Goal: Task Accomplishment & Management: Manage account settings

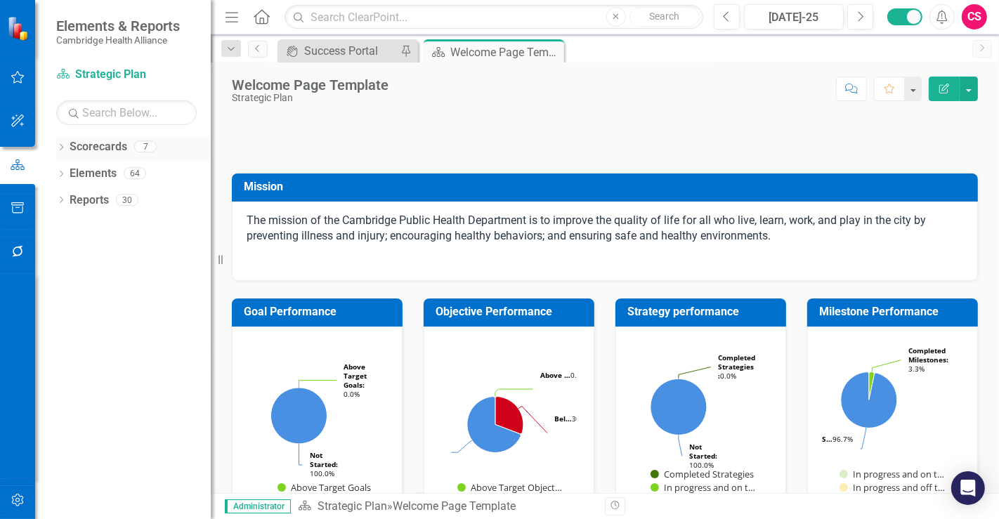
click at [134, 141] on div "Scorecards 7" at bounding box center [140, 149] width 141 height 27
click at [100, 141] on link "Scorecards" at bounding box center [99, 147] width 58 height 16
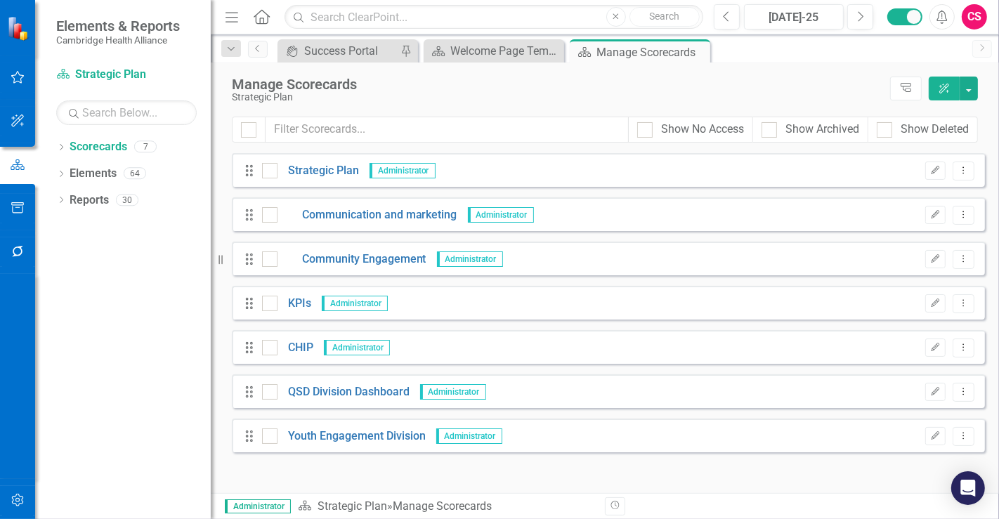
click at [34, 293] on div at bounding box center [17, 376] width 35 height 205
click at [367, 398] on link "QSD Division Dashboard" at bounding box center [344, 392] width 132 height 16
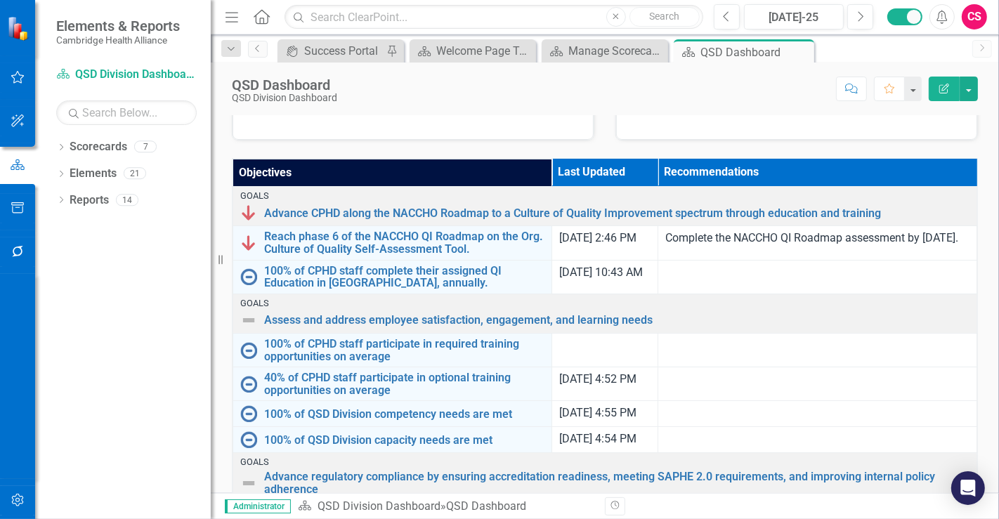
click at [23, 488] on button "button" at bounding box center [18, 501] width 32 height 30
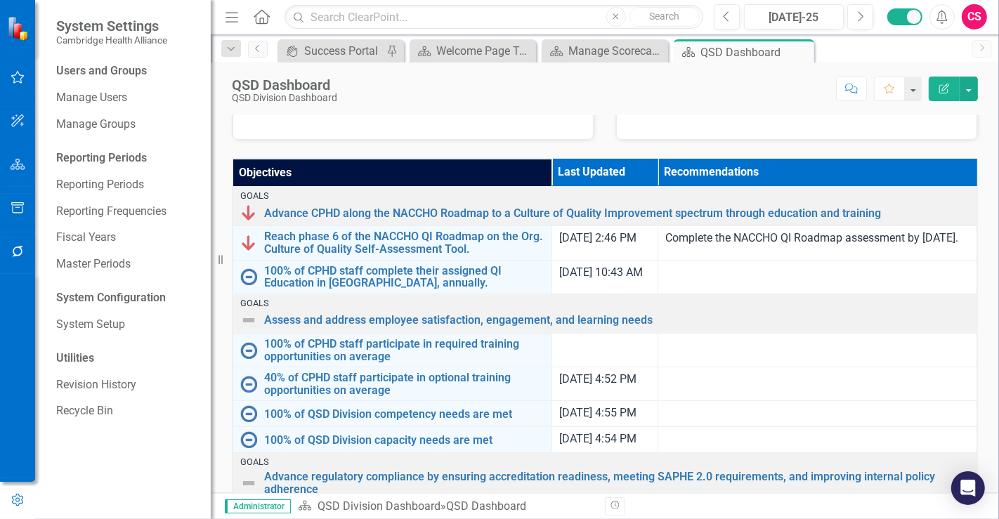
click at [21, 230] on div at bounding box center [17, 165] width 35 height 218
click at [21, 261] on button "button" at bounding box center [18, 253] width 32 height 30
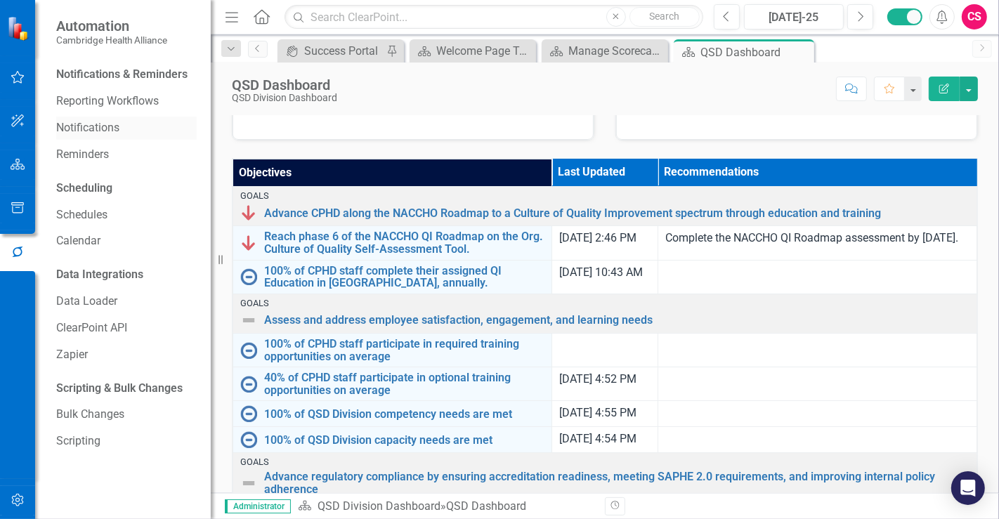
click at [120, 134] on link "Notifications" at bounding box center [126, 128] width 141 height 16
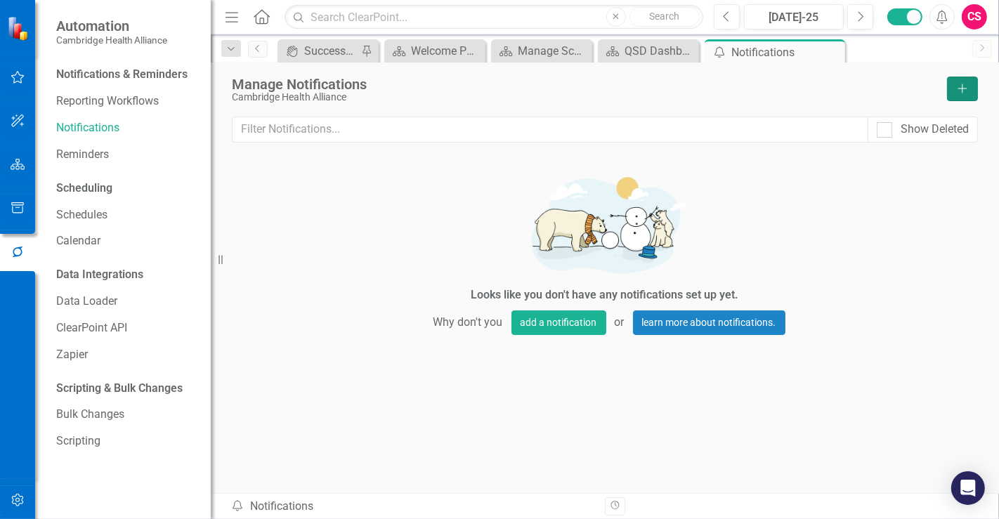
click at [957, 88] on icon "Add" at bounding box center [963, 89] width 13 height 10
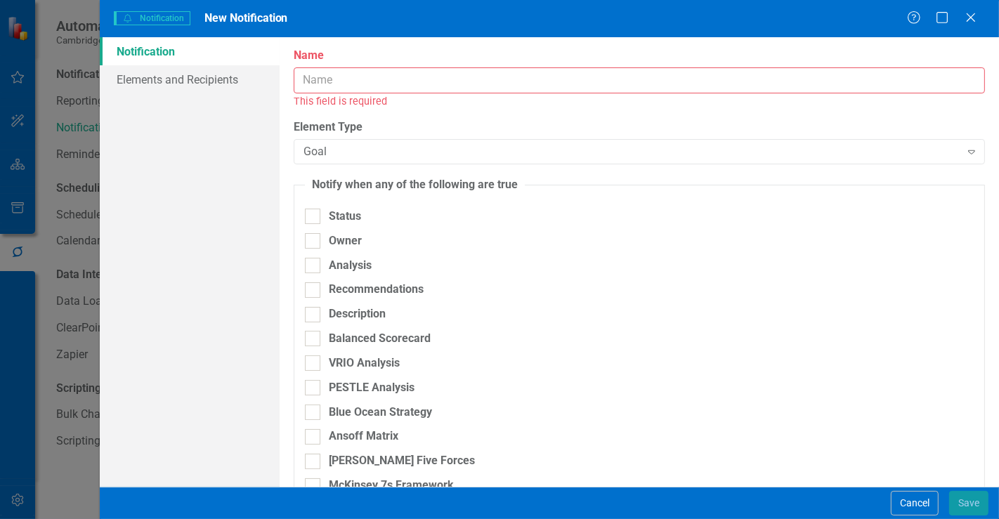
click at [361, 80] on input "Name" at bounding box center [640, 80] width 692 height 26
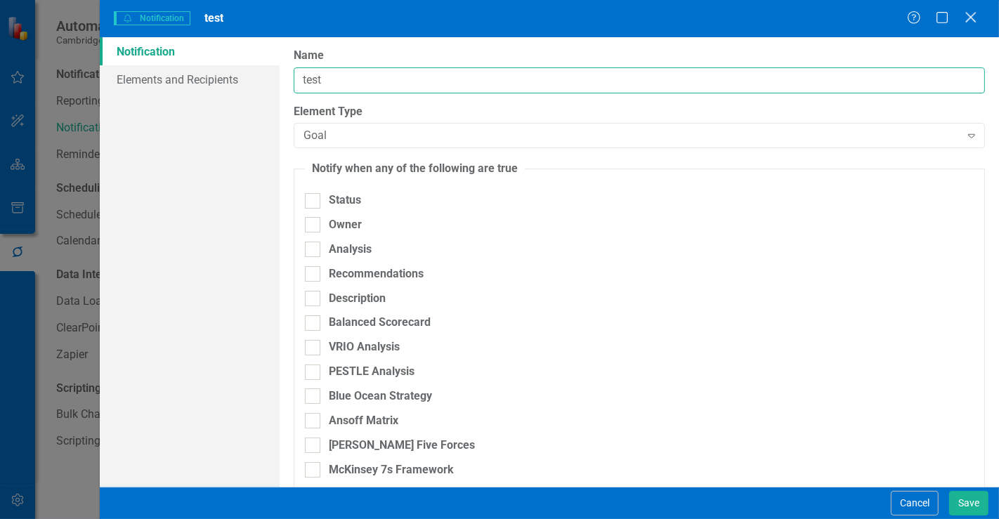
type input "test"
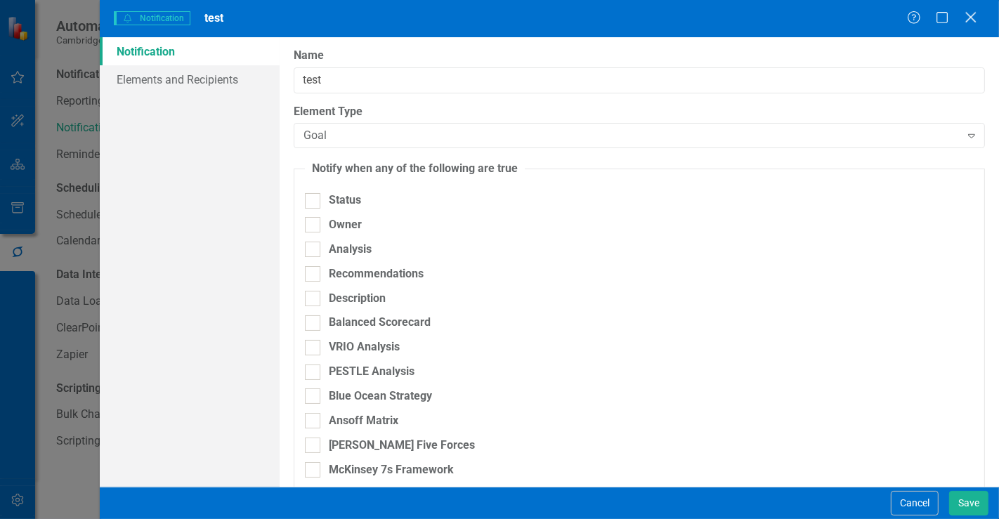
click at [972, 20] on icon "Close" at bounding box center [971, 17] width 18 height 13
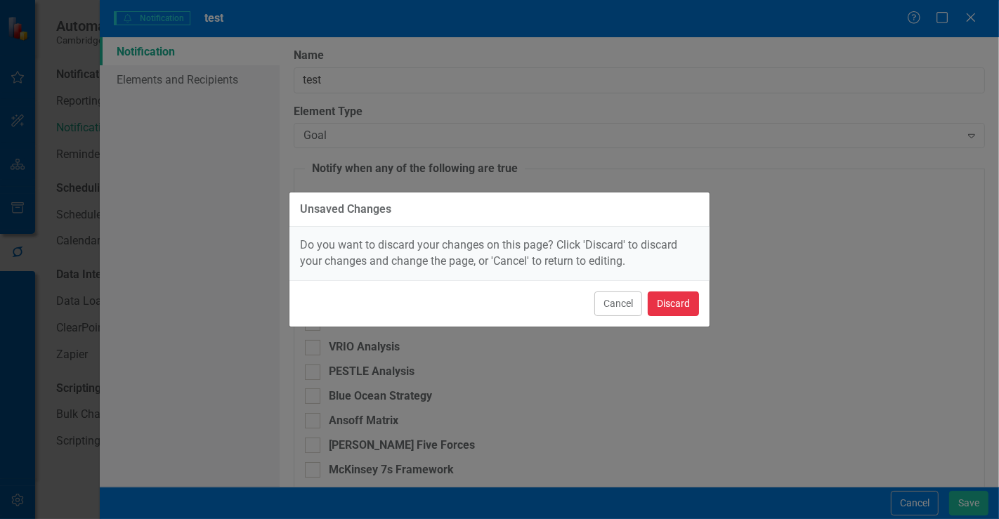
click at [685, 300] on button "Discard" at bounding box center [673, 304] width 51 height 25
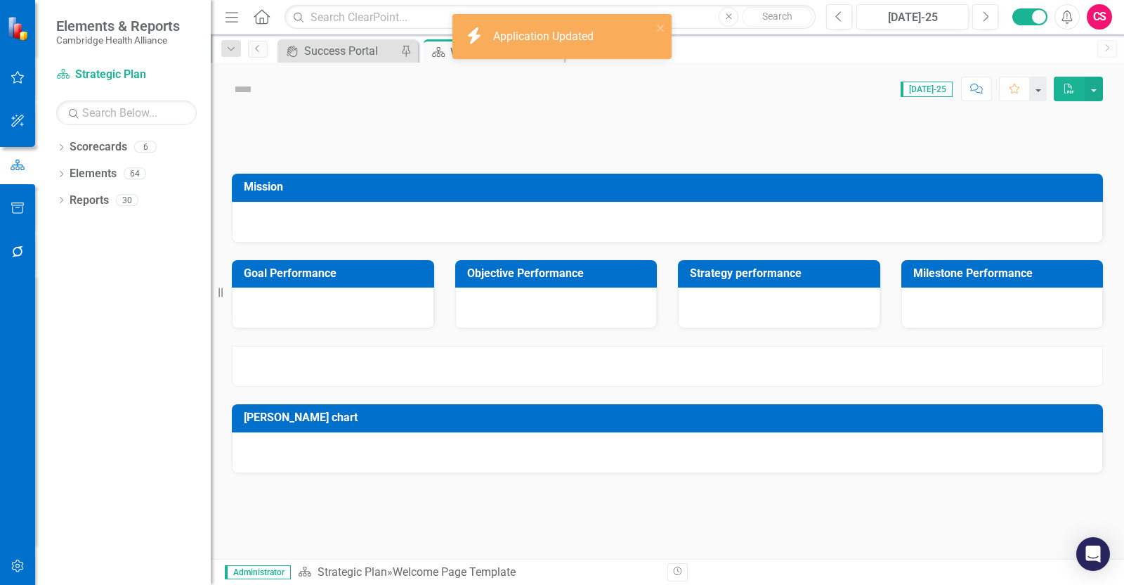
click at [28, 554] on button "button" at bounding box center [18, 567] width 32 height 30
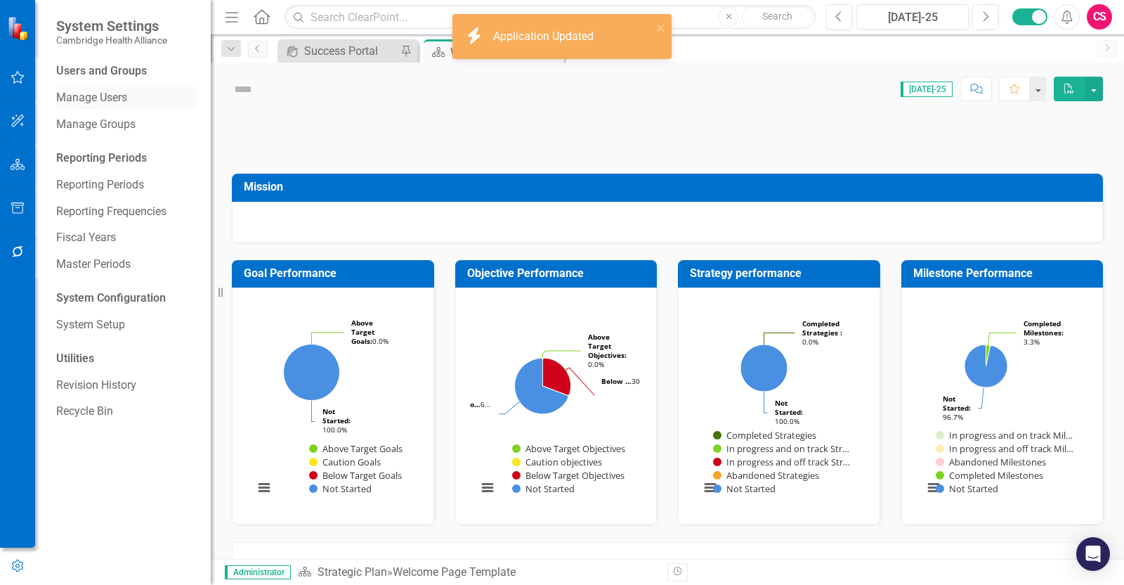
click at [26, 560] on button "button" at bounding box center [17, 566] width 35 height 23
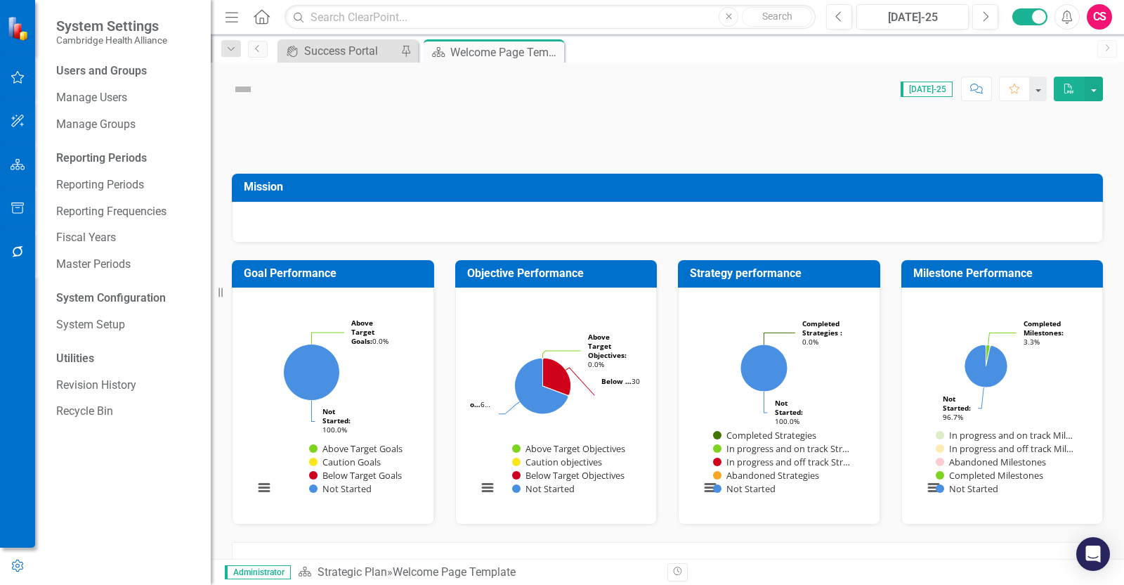
click at [11, 247] on button "button" at bounding box center [18, 253] width 32 height 30
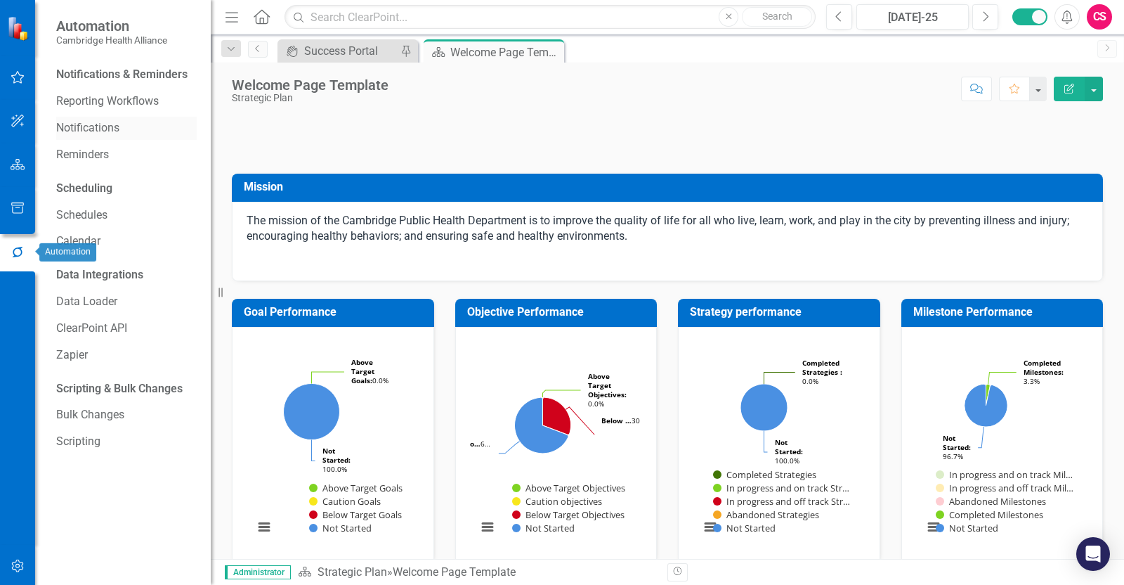
click at [109, 127] on link "Notifications" at bounding box center [126, 128] width 141 height 16
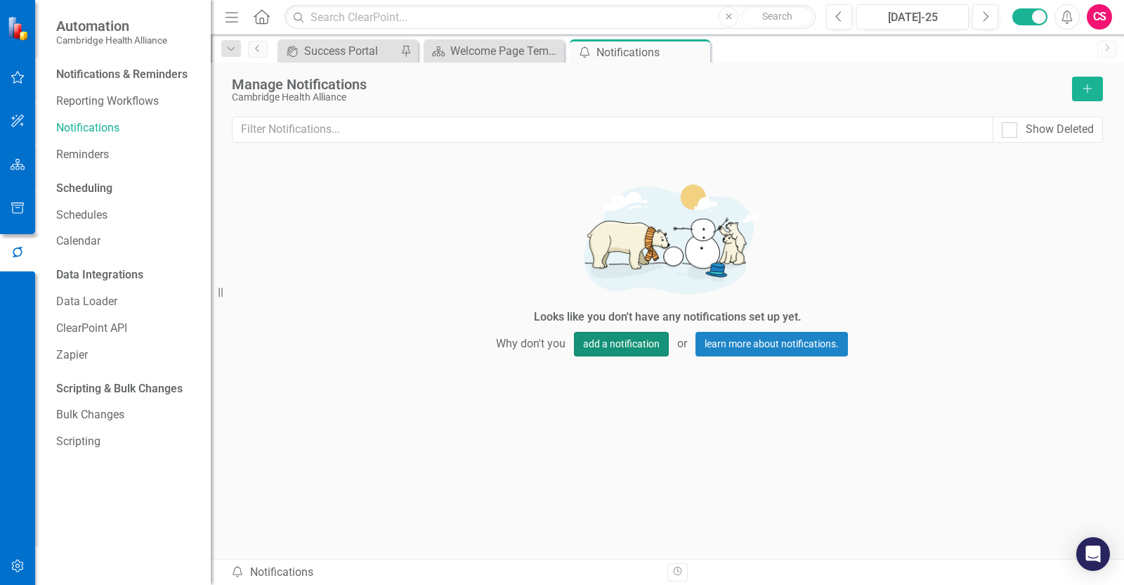
click at [623, 335] on button "add a notification" at bounding box center [621, 344] width 95 height 25
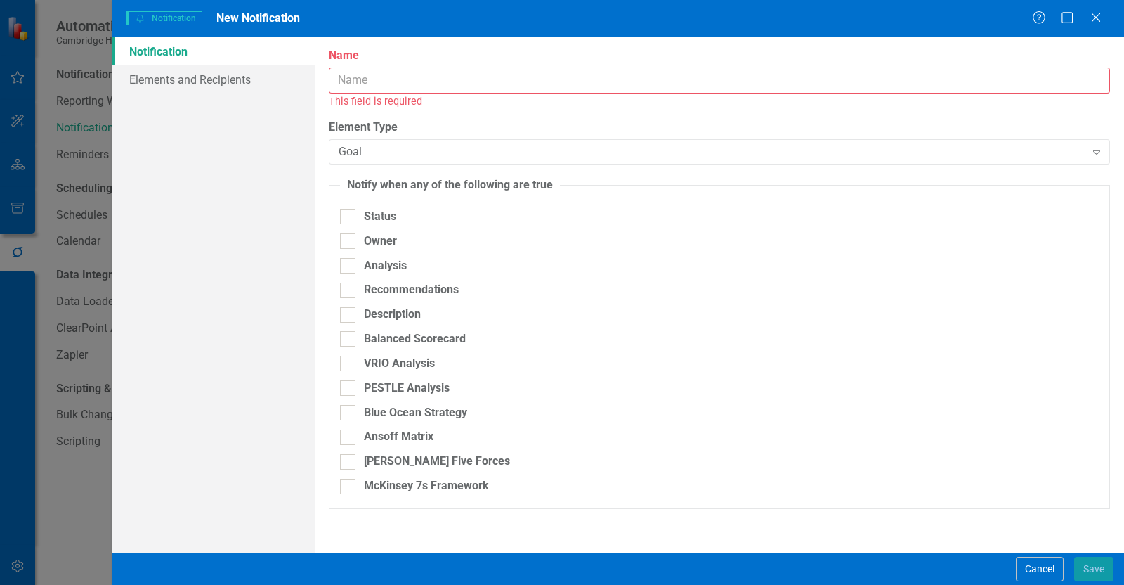
click at [406, 68] on input "Name" at bounding box center [720, 80] width 782 height 26
click at [403, 86] on input "Name" at bounding box center [720, 80] width 782 height 26
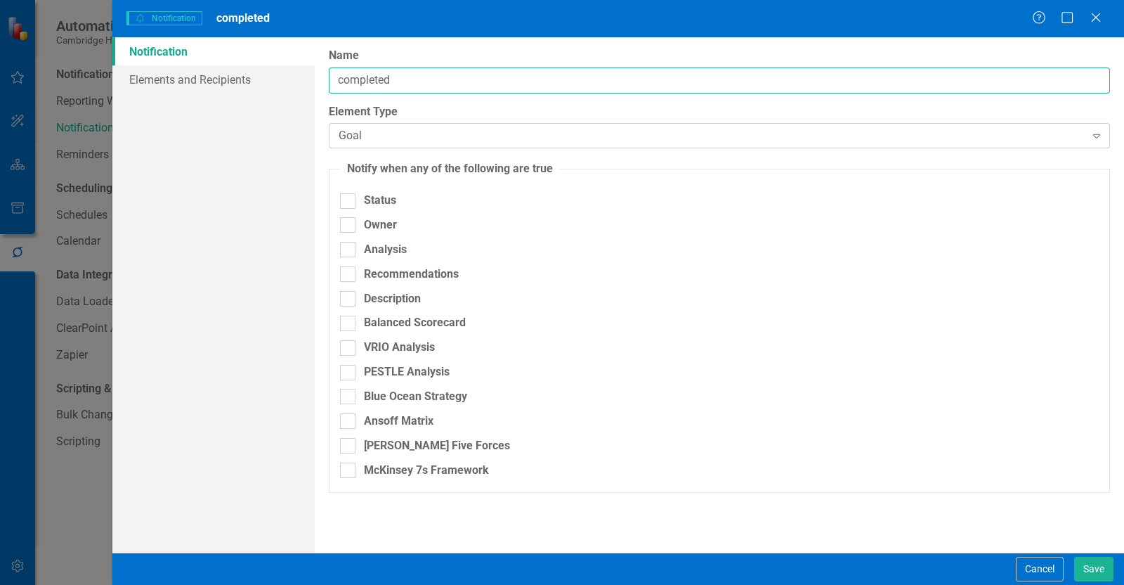
type input "completed"
click at [356, 145] on div "Goal Expand" at bounding box center [720, 135] width 782 height 25
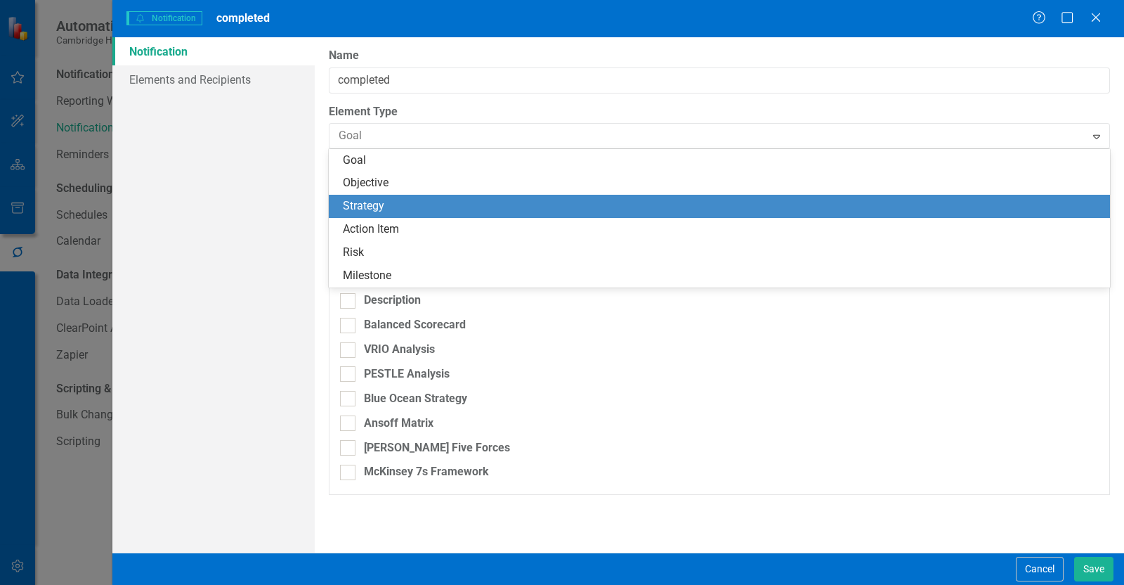
click at [403, 197] on div "Strategy" at bounding box center [720, 206] width 782 height 23
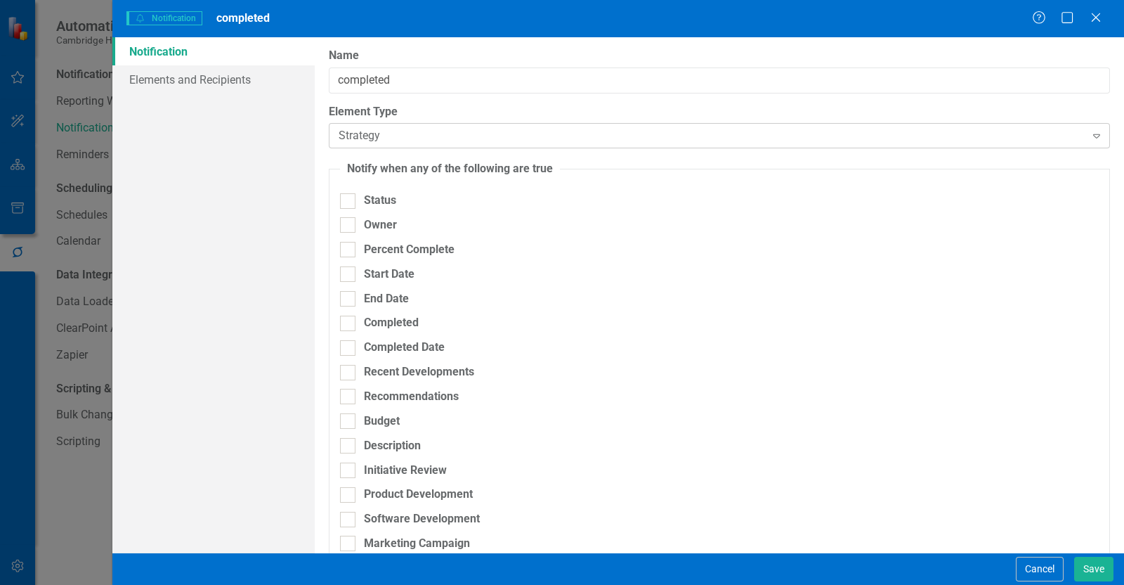
click at [390, 125] on div "Strategy Expand" at bounding box center [720, 135] width 782 height 25
click at [460, 115] on label "Element Type" at bounding box center [720, 112] width 782 height 16
click at [393, 318] on div "Completed" at bounding box center [391, 323] width 55 height 16
click at [349, 318] on input "Completed" at bounding box center [344, 320] width 9 height 9
checkbox input "true"
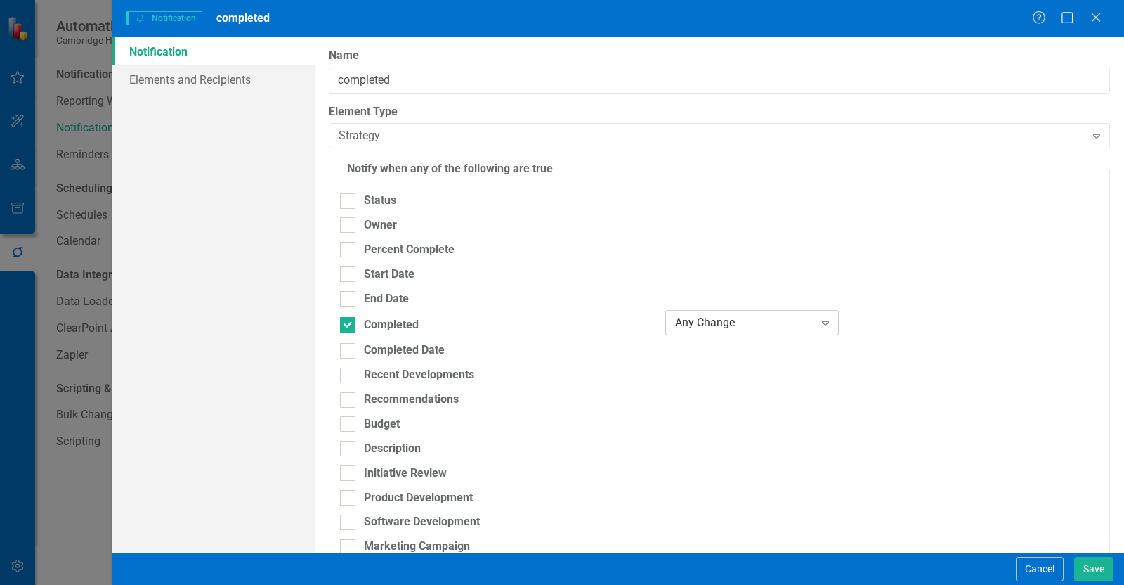
click at [699, 324] on div "Any Change" at bounding box center [744, 323] width 139 height 16
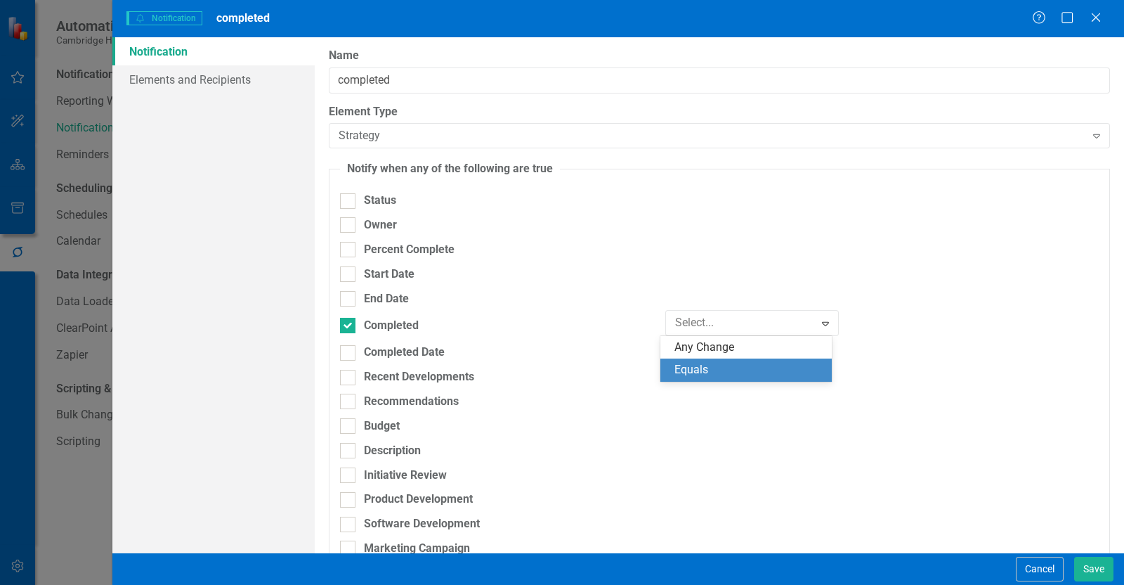
click at [696, 377] on div "Equals" at bounding box center [749, 370] width 149 height 16
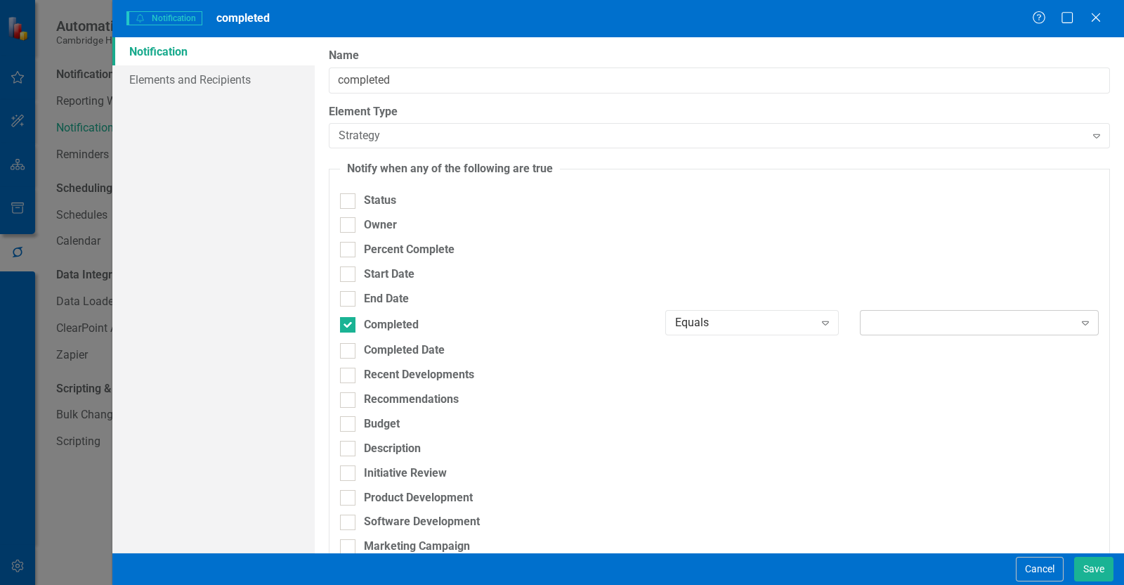
click at [907, 322] on div at bounding box center [968, 322] width 210 height 3
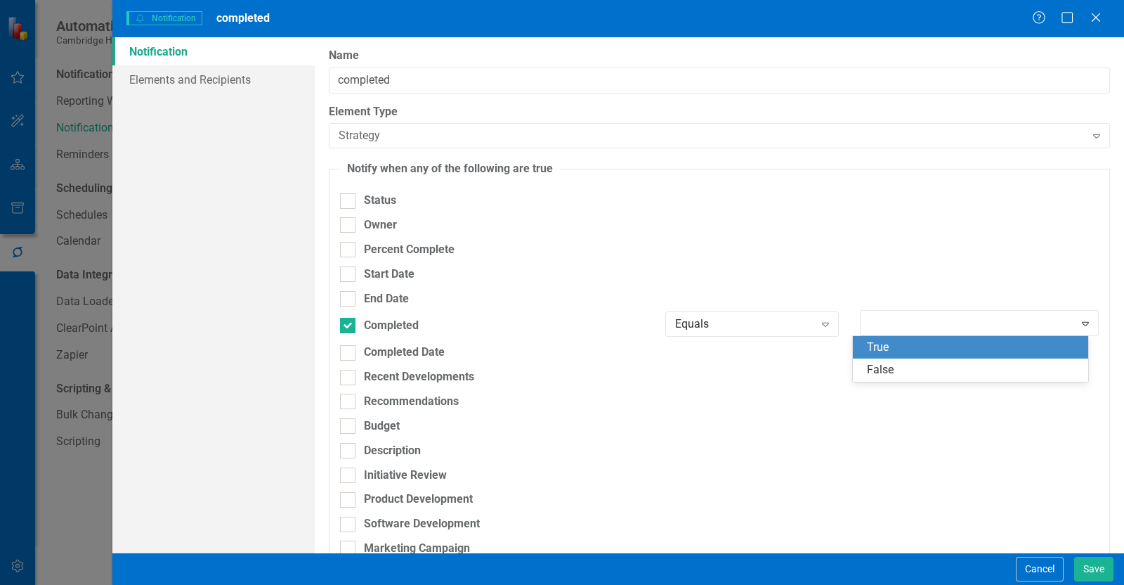
click at [903, 346] on div "True" at bounding box center [973, 347] width 213 height 16
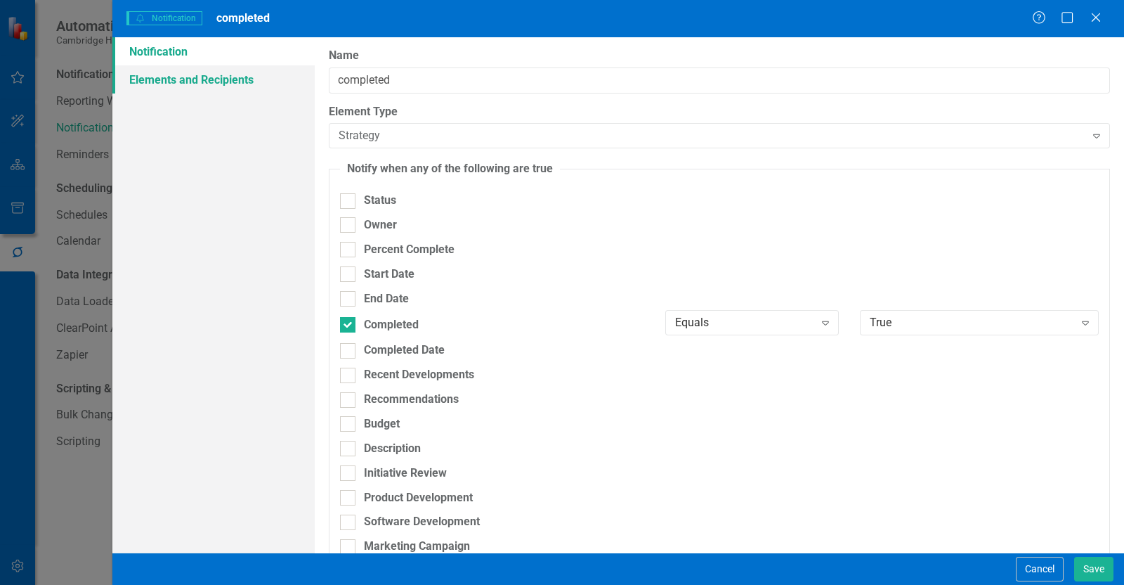
click at [191, 83] on link "Elements and Recipients" at bounding box center [213, 79] width 202 height 28
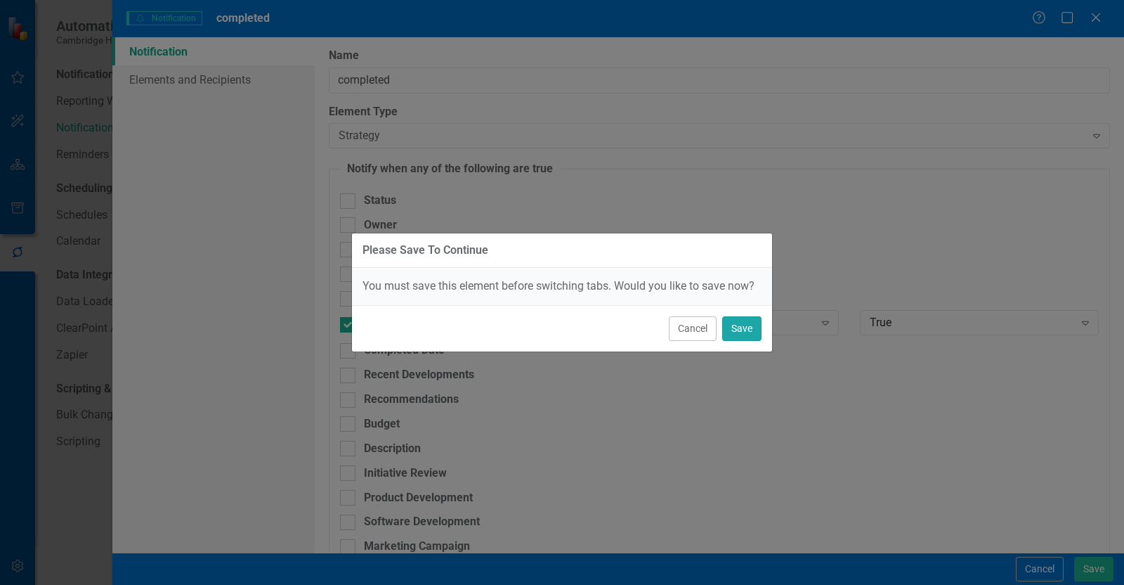
click at [751, 335] on button "Save" at bounding box center [741, 328] width 39 height 25
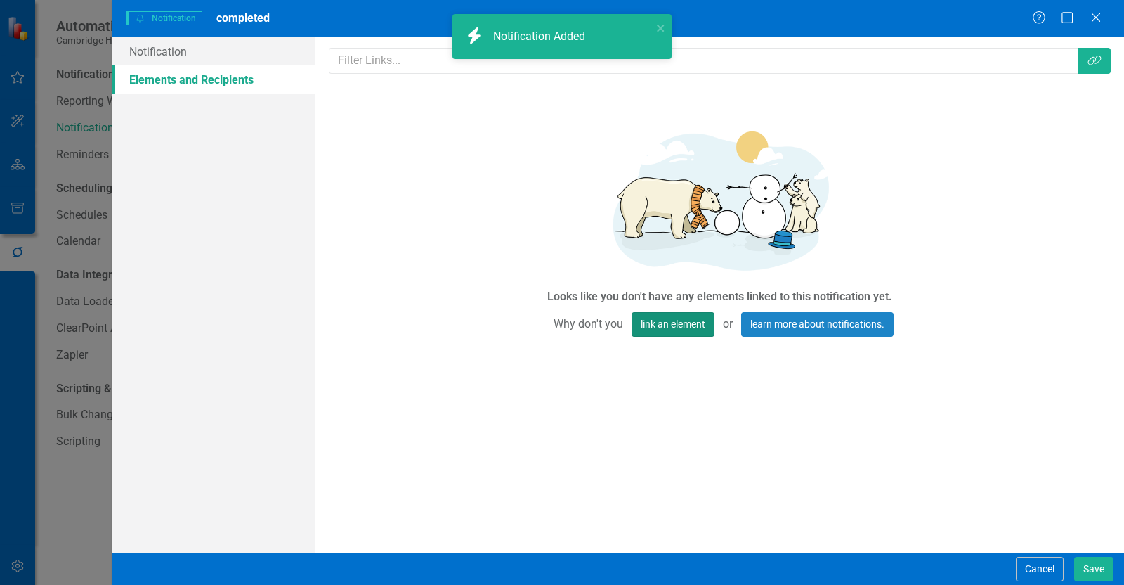
click at [668, 318] on button "link an element" at bounding box center [673, 324] width 83 height 25
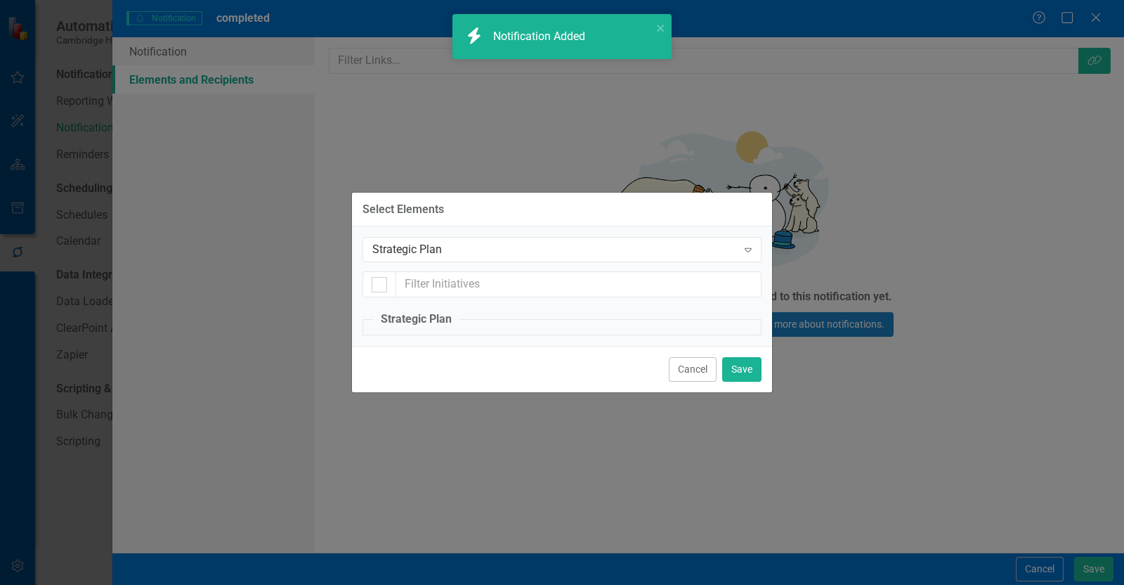
checkbox input "false"
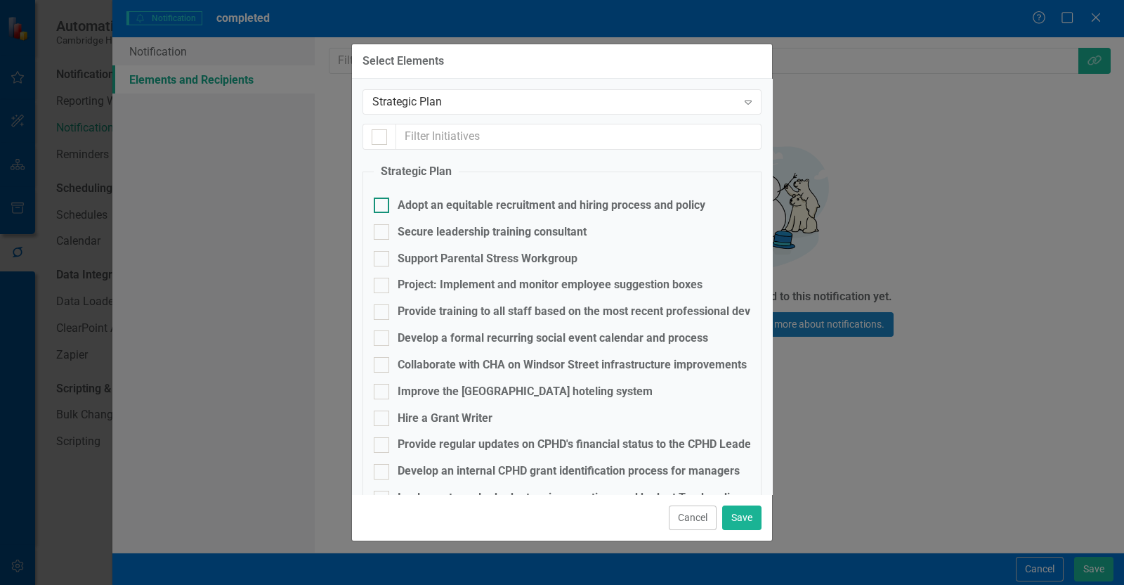
click at [451, 205] on div "Adopt an equitable recruitment and hiring process and policy" at bounding box center [552, 205] width 308 height 16
click at [383, 205] on input "Adopt an equitable recruitment and hiring process and policy" at bounding box center [378, 201] width 9 height 9
checkbox input "true"
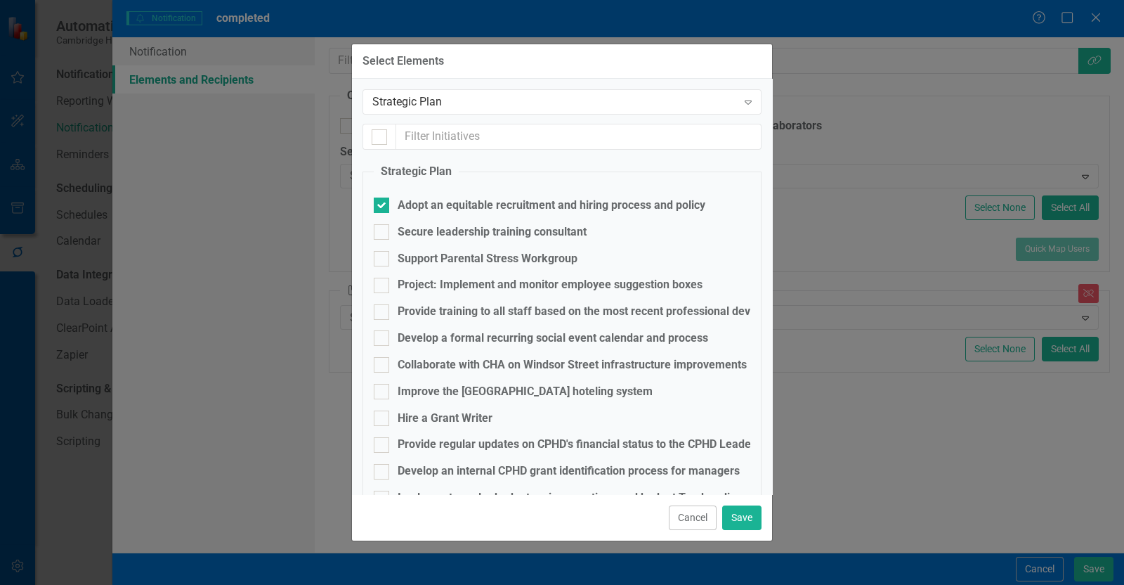
click at [465, 232] on div "Secure leadership training consultant" at bounding box center [492, 232] width 189 height 16
click at [383, 232] on input "Secure leadership training consultant" at bounding box center [378, 228] width 9 height 9
checkbox input "true"
click at [746, 510] on button "Save" at bounding box center [741, 517] width 39 height 25
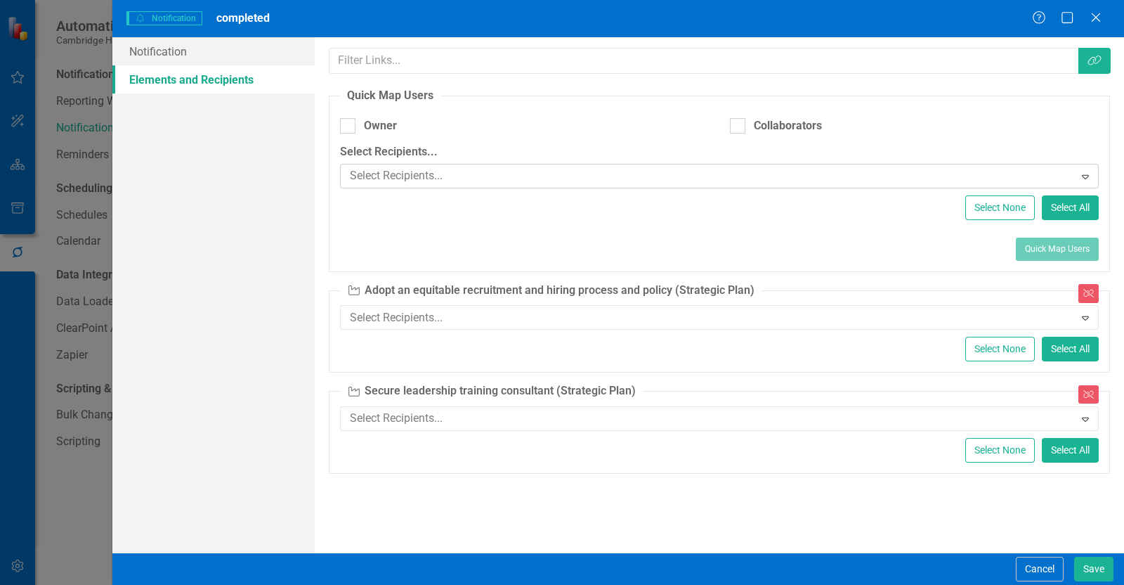
click at [460, 174] on div at bounding box center [709, 176] width 730 height 19
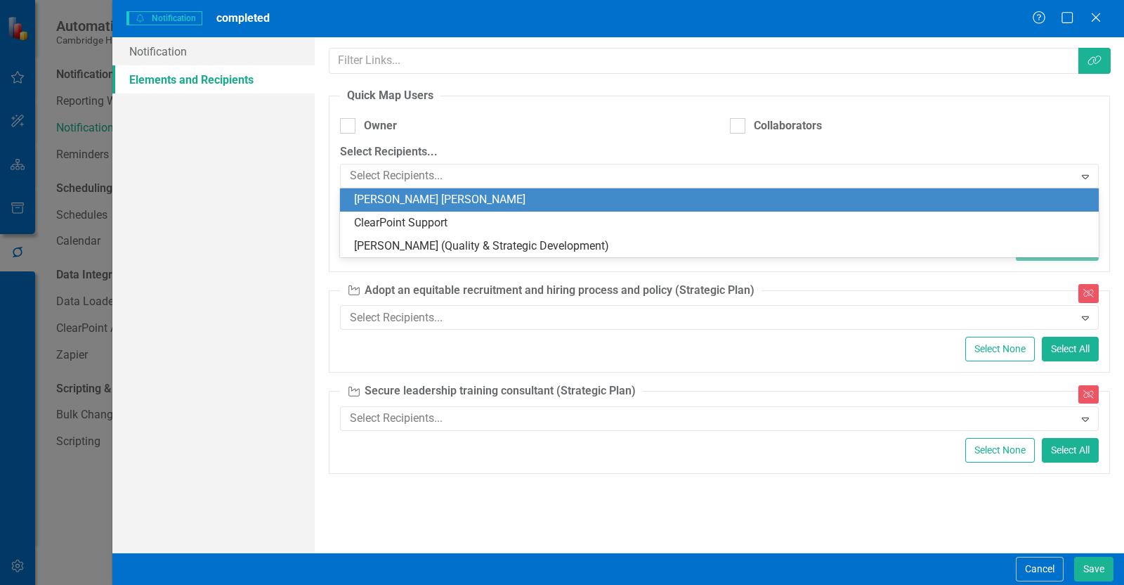
click at [478, 138] on fieldset "Quick Map Users Owner Collaborators Select Recipients... 3 results available. U…" at bounding box center [720, 180] width 782 height 184
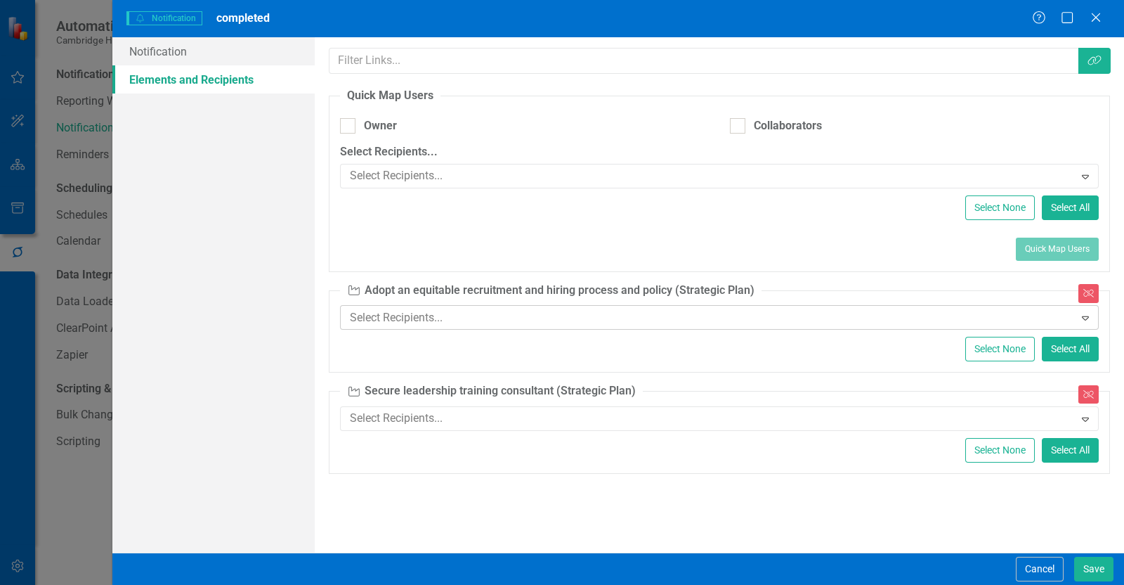
click at [510, 324] on div at bounding box center [709, 318] width 730 height 19
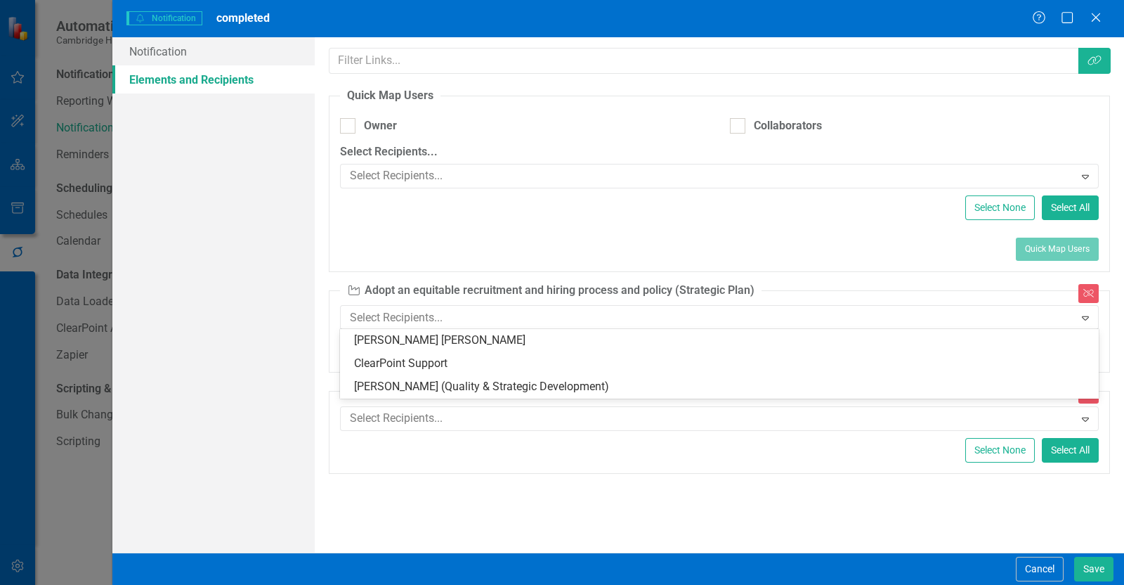
click at [512, 243] on fieldset "Quick Map Users Owner Collaborators Select Recipients... Select Recipients... E…" at bounding box center [720, 180] width 782 height 184
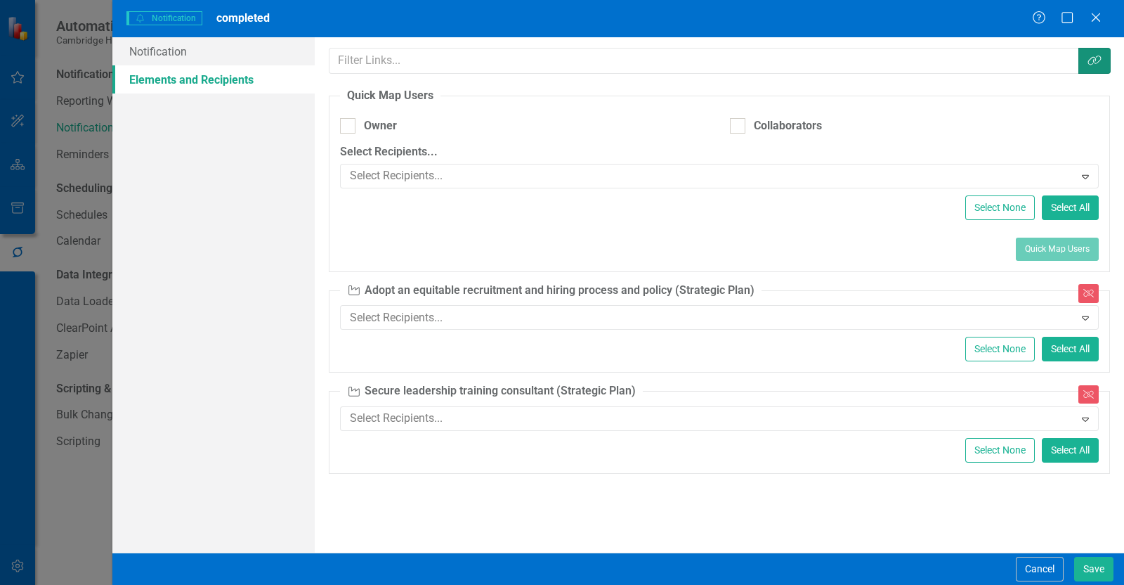
click at [1099, 56] on icon "Link Tag" at bounding box center [1095, 60] width 14 height 11
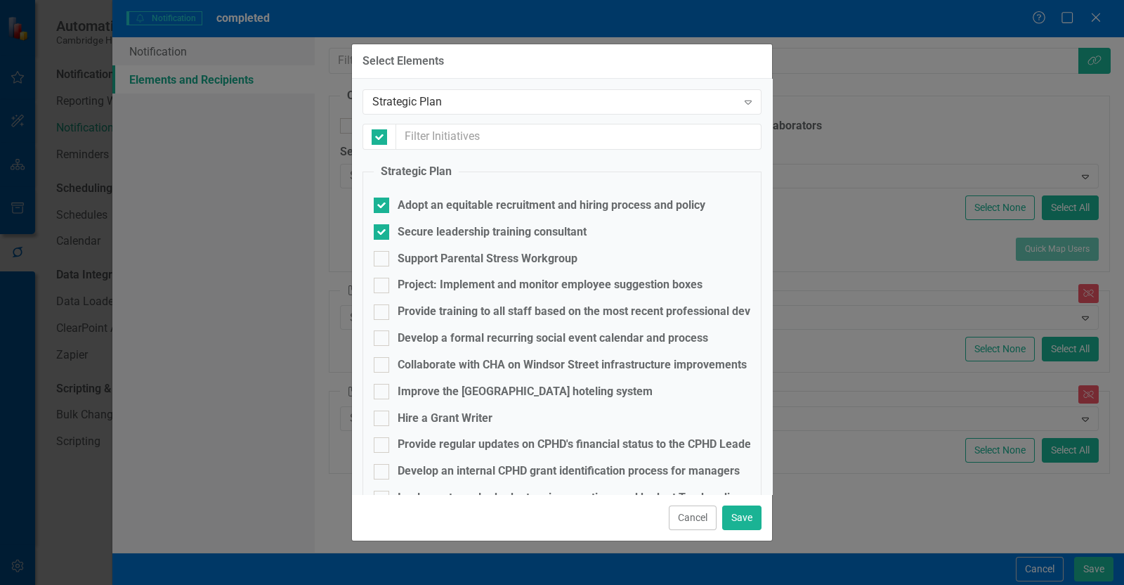
checkbox input "false"
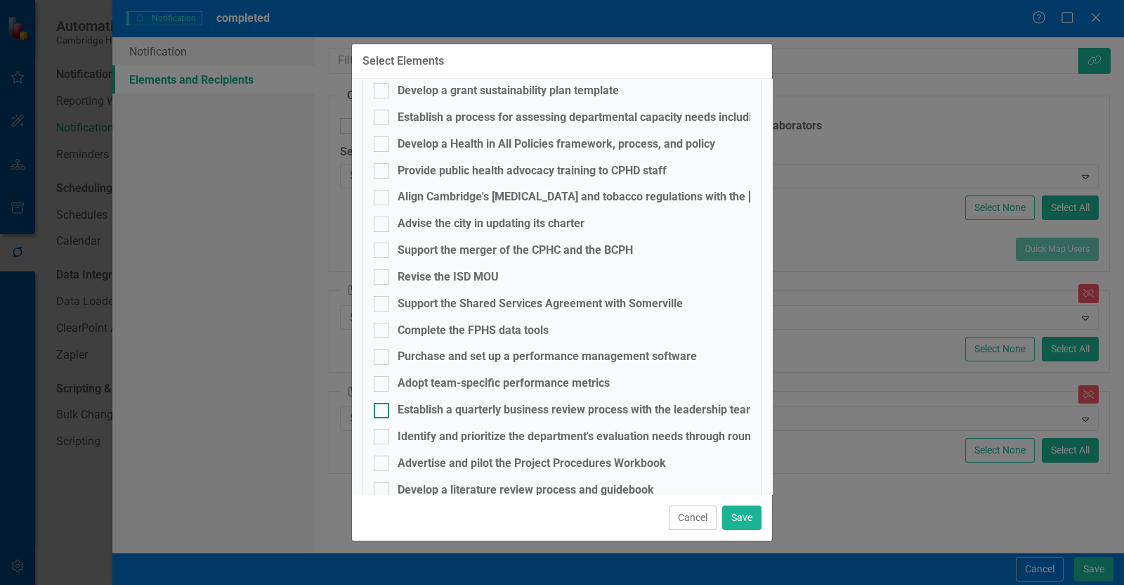
scroll to position [565, 0]
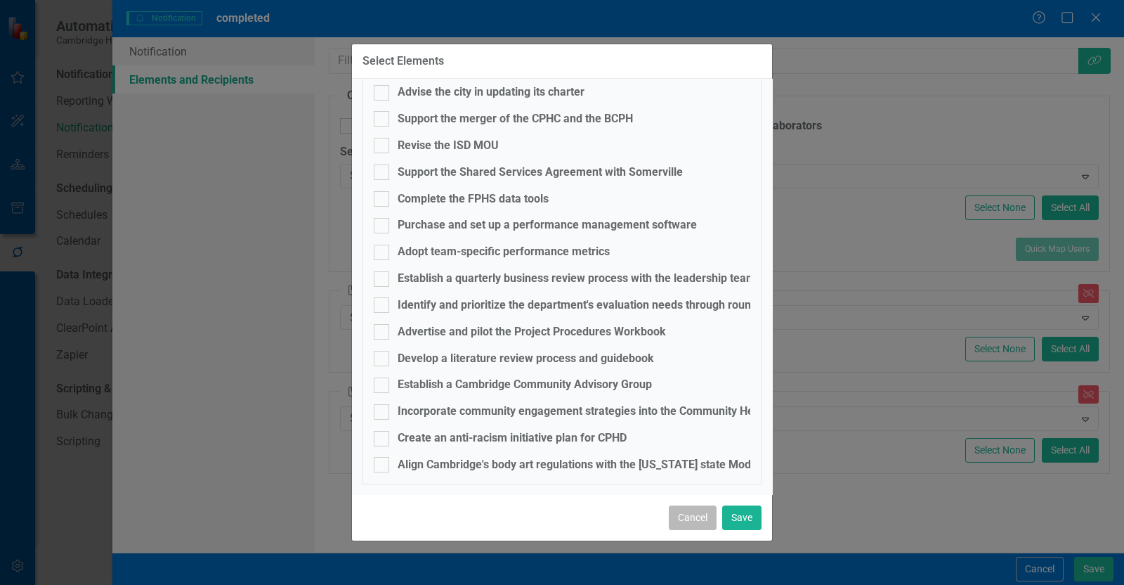
click at [678, 511] on button "Cancel" at bounding box center [693, 517] width 48 height 25
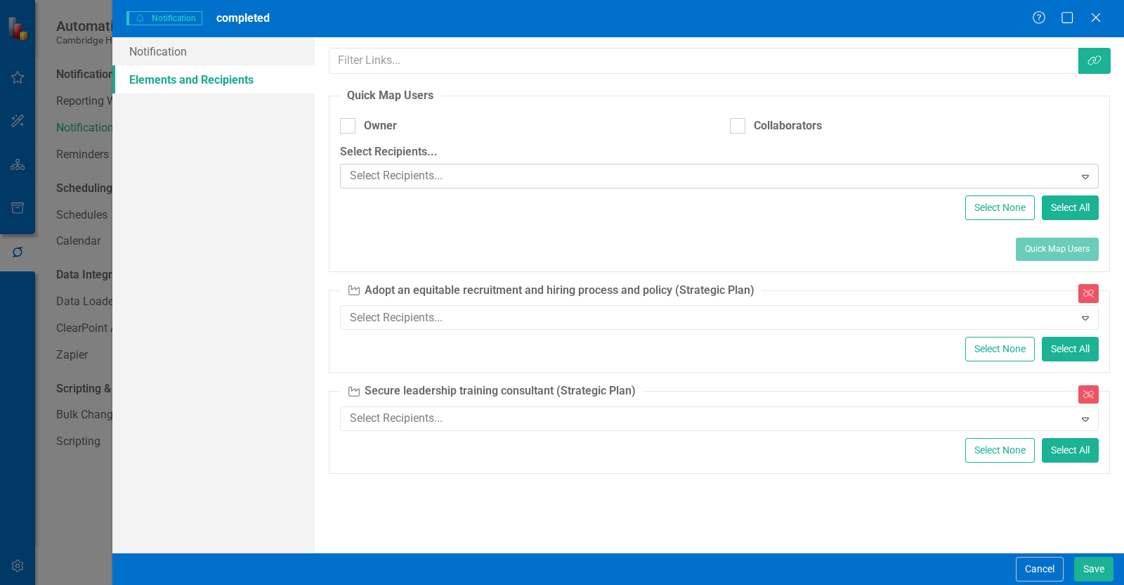
click at [422, 164] on div "Select Recipients... Expand" at bounding box center [719, 176] width 759 height 25
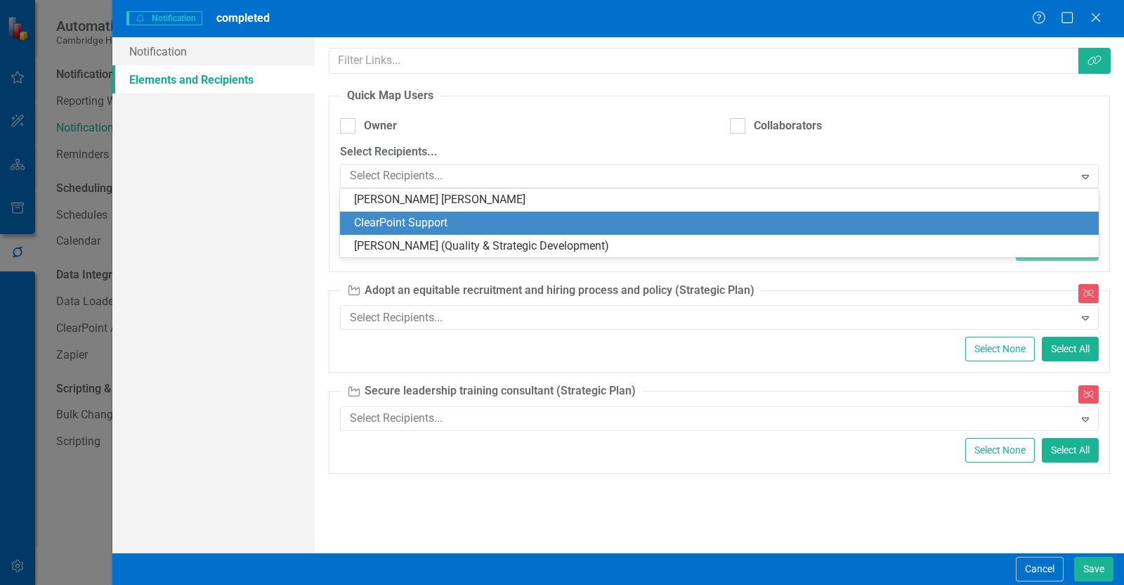
click at [500, 212] on div "ClearPoint Support" at bounding box center [719, 223] width 759 height 23
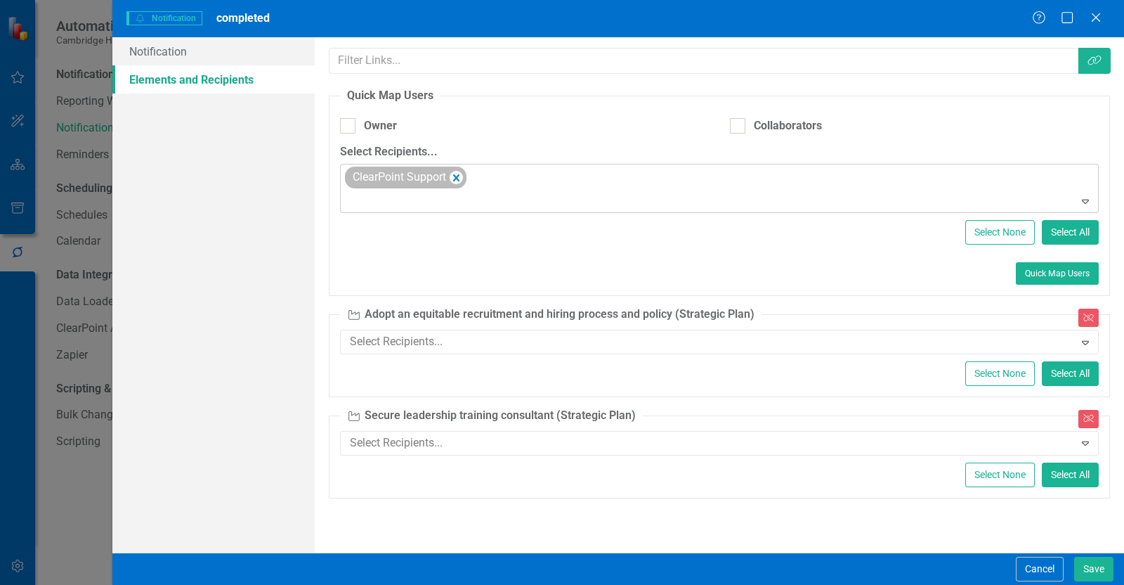
click at [463, 176] on icon "Remove ClearPoint Support" at bounding box center [456, 178] width 13 height 18
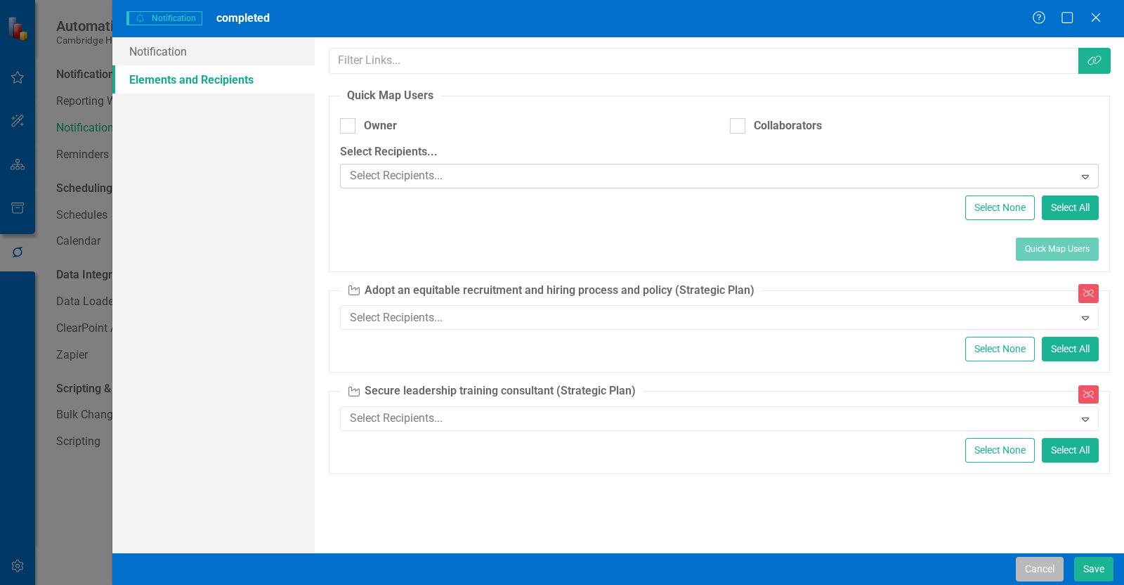
click at [1039, 560] on button "Cancel" at bounding box center [1040, 569] width 48 height 25
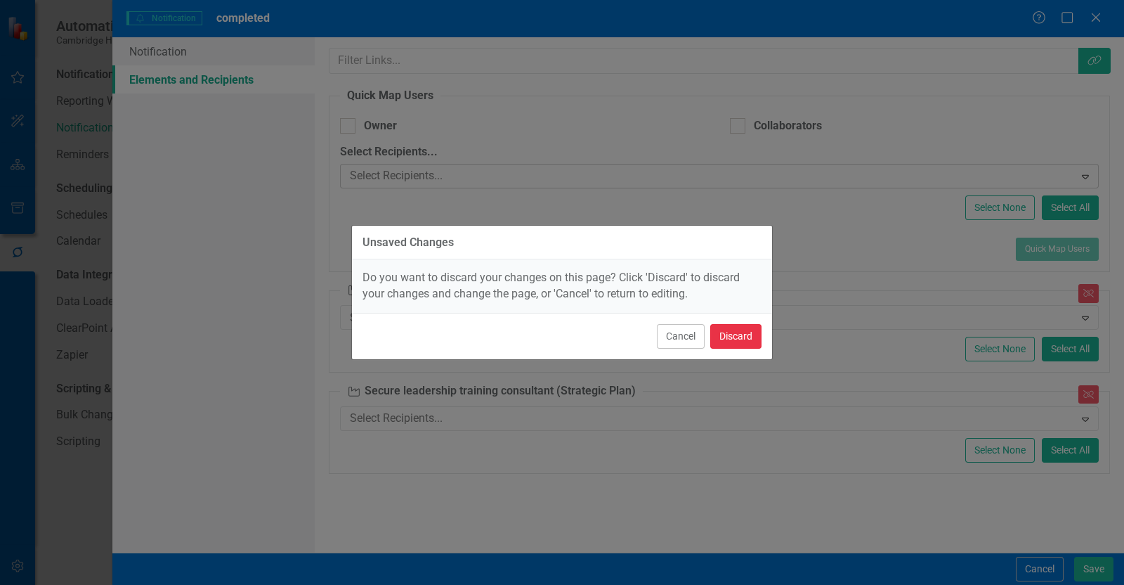
click at [724, 339] on button "Discard" at bounding box center [736, 336] width 51 height 25
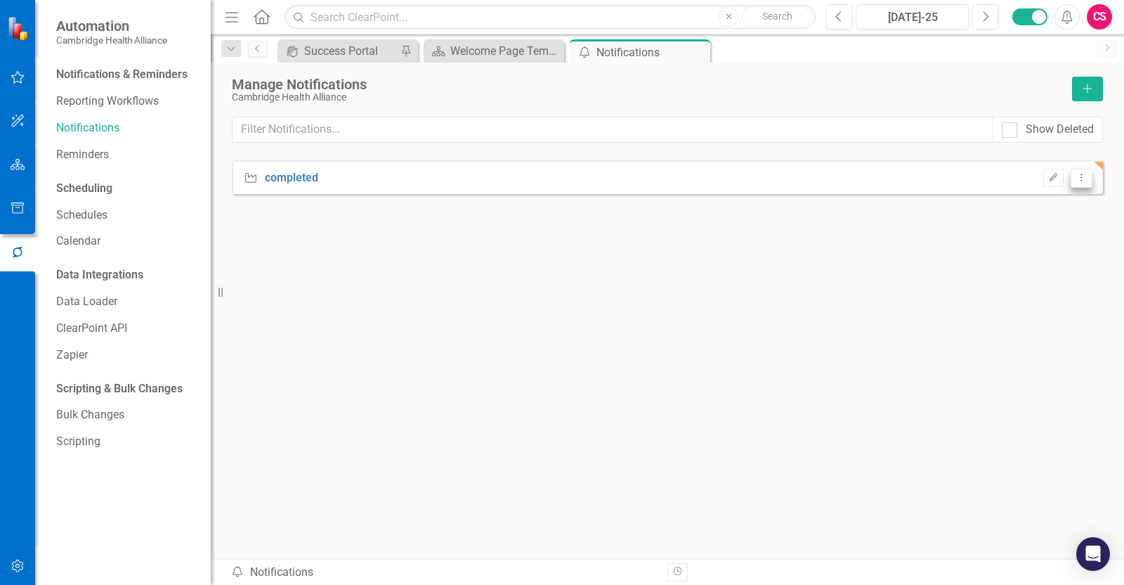
click at [1091, 177] on button "Dropdown Menu" at bounding box center [1082, 178] width 22 height 19
click at [993, 251] on link "Trash Delete Notification" at bounding box center [1021, 253] width 141 height 26
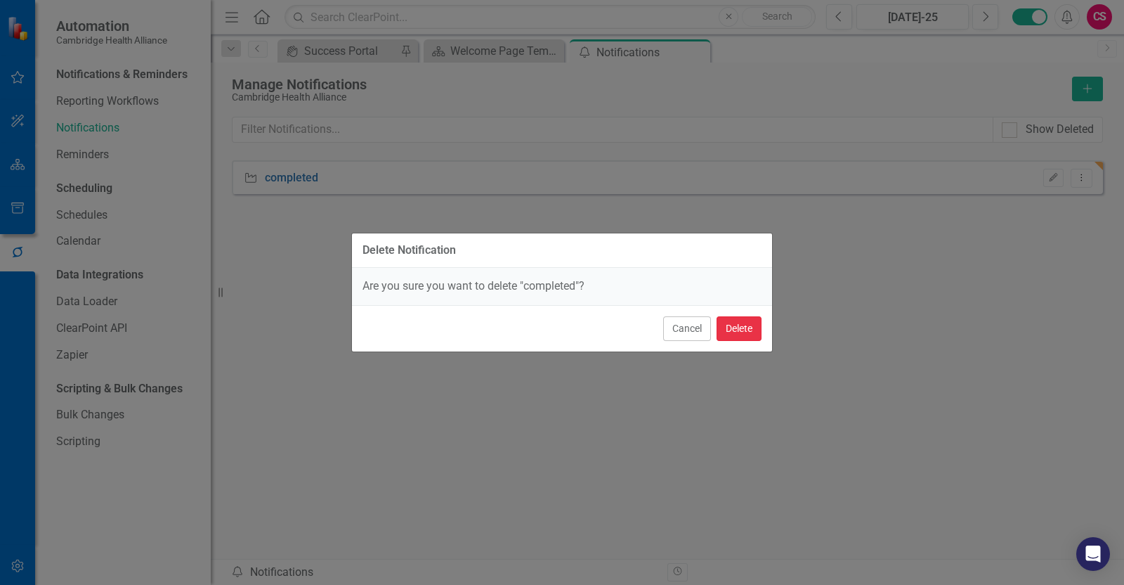
click at [732, 330] on button "Delete" at bounding box center [739, 328] width 45 height 25
